Goal: Task Accomplishment & Management: Manage account settings

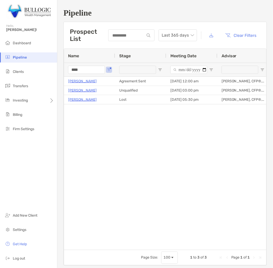
click at [83, 73] on input "****" at bounding box center [86, 70] width 37 height 8
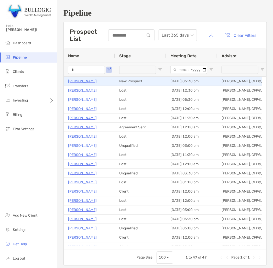
type input "*"
click at [78, 83] on p "[PERSON_NAME]" at bounding box center [82, 81] width 29 height 6
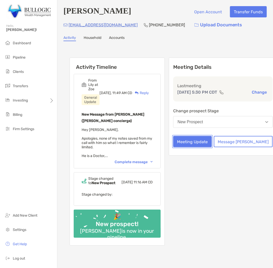
click at [191, 146] on button "Meeting Update" at bounding box center [192, 141] width 39 height 11
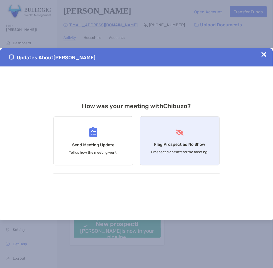
click at [191, 153] on p "Prospect didn’t attend the meeting." at bounding box center [180, 152] width 58 height 4
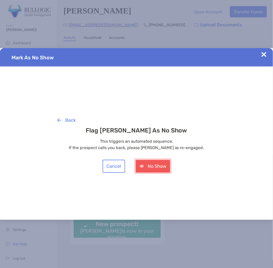
click at [159, 164] on button "No Show" at bounding box center [153, 166] width 35 height 13
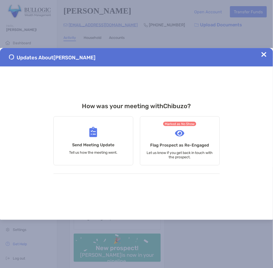
click at [262, 54] on img at bounding box center [263, 54] width 5 height 5
